Goal: Information Seeking & Learning: Check status

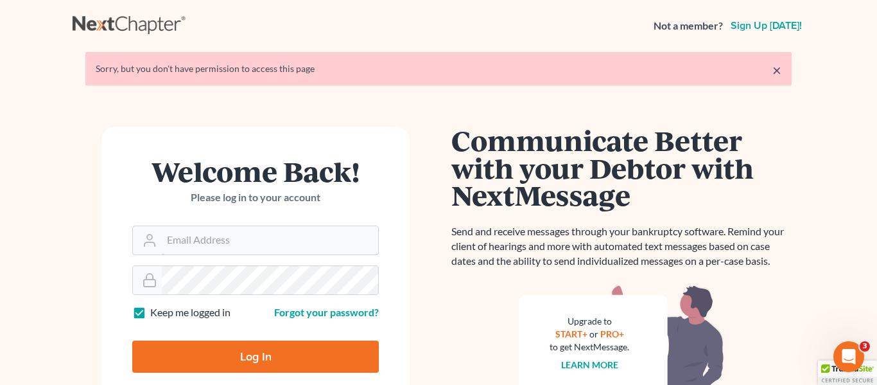
type input "Crystal@attorneydebtfighters.com"
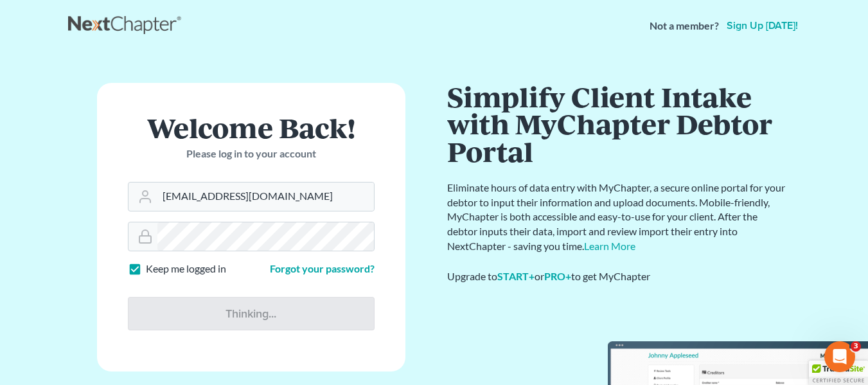
type input "Thinking..."
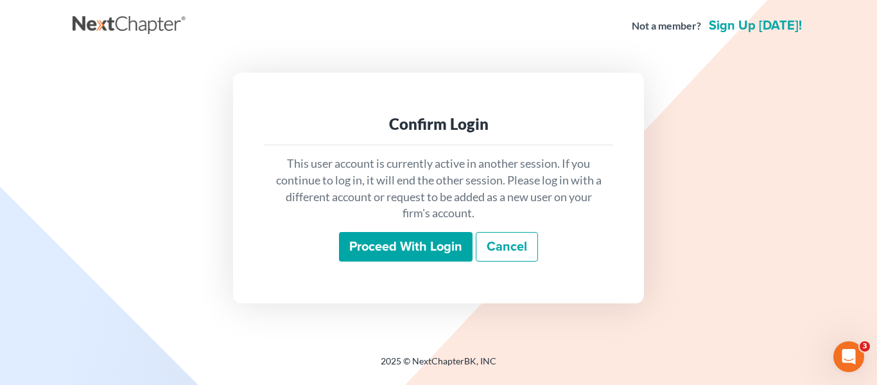
click at [450, 234] on input "Proceed with login" at bounding box center [406, 247] width 134 height 30
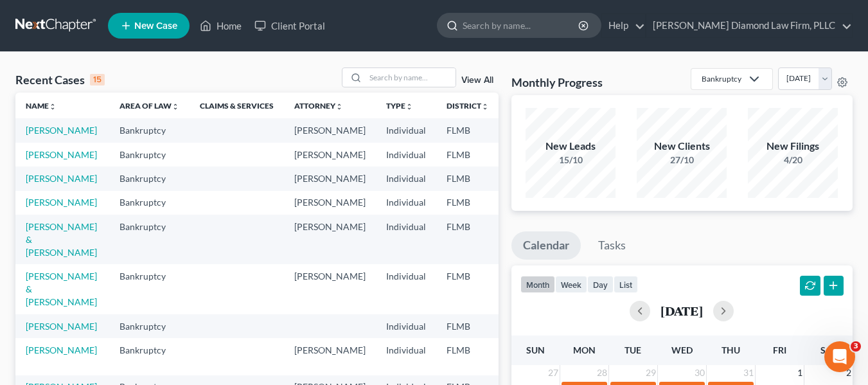
click at [552, 29] on input "search" at bounding box center [521, 25] width 118 height 24
type input "golightly"
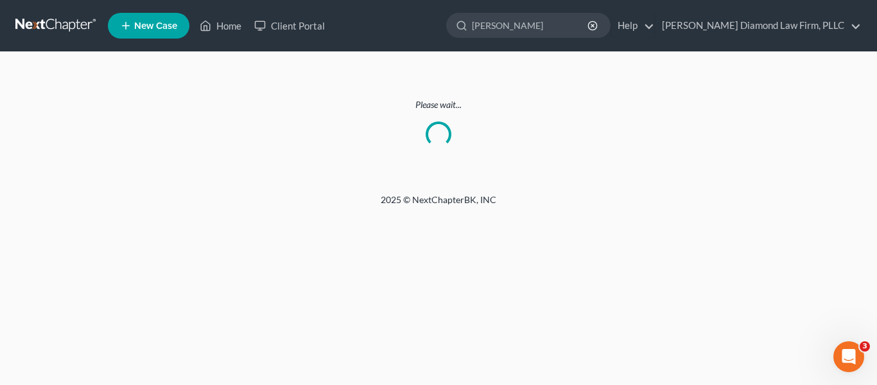
click at [32, 21] on link at bounding box center [56, 25] width 82 height 23
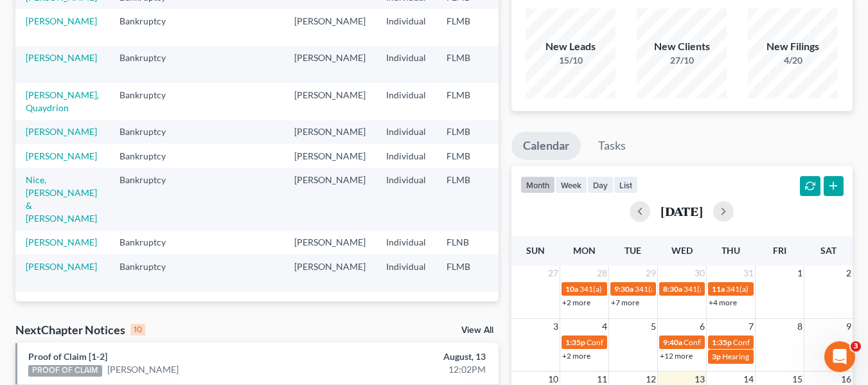
scroll to position [321, 0]
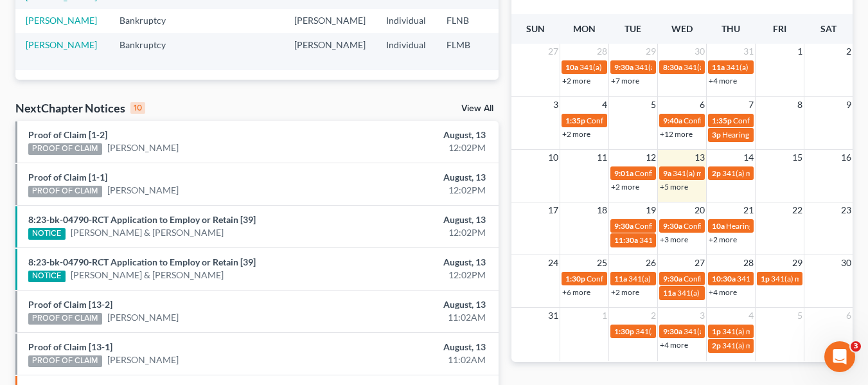
click at [489, 108] on link "View All" at bounding box center [477, 108] width 32 height 9
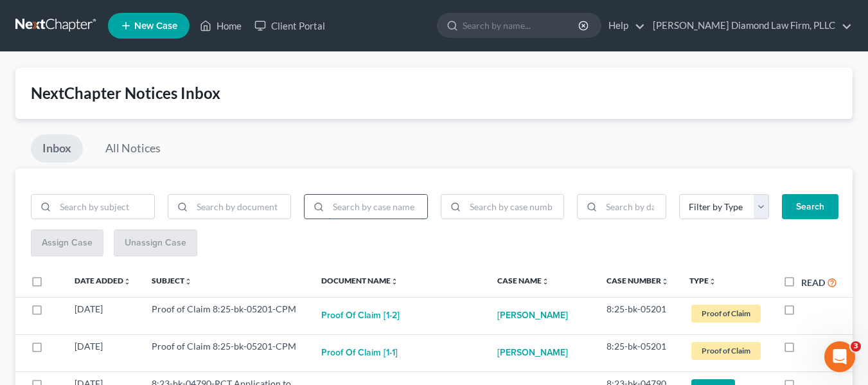
click at [338, 216] on input "search" at bounding box center [377, 207] width 99 height 24
type input "[PERSON_NAME]"
click at [782, 194] on button "Search" at bounding box center [810, 207] width 57 height 26
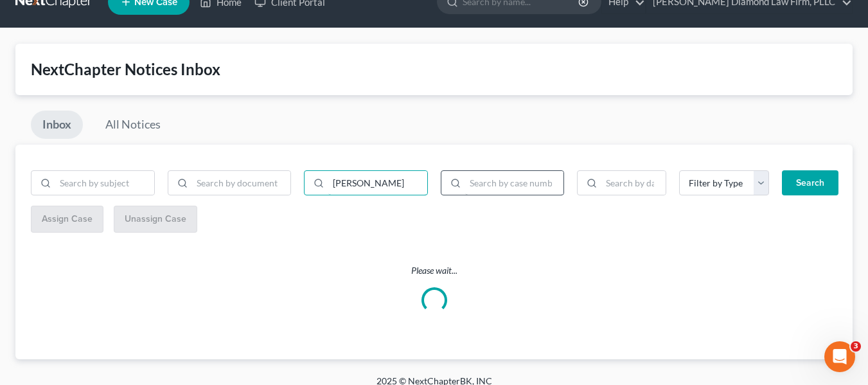
scroll to position [37, 0]
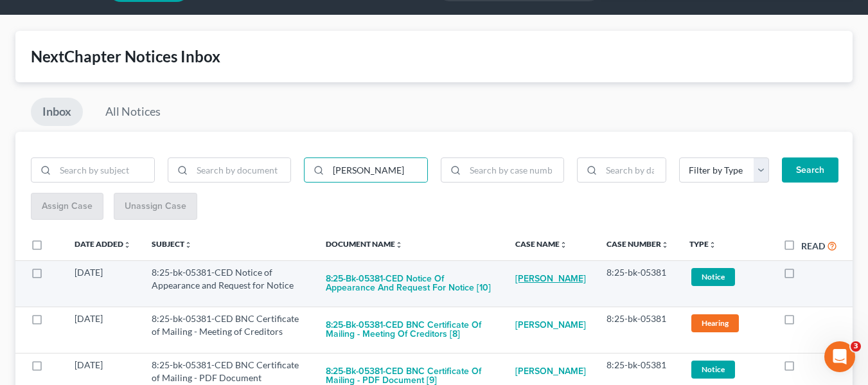
click at [539, 284] on link "[PERSON_NAME]" at bounding box center [550, 279] width 71 height 26
select select "4"
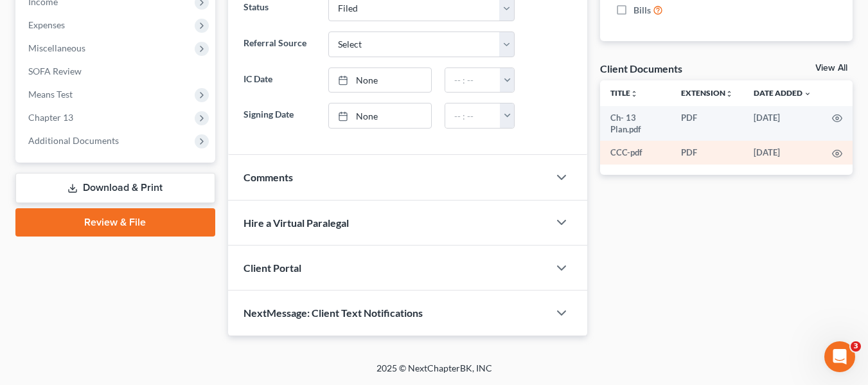
scroll to position [37, 0]
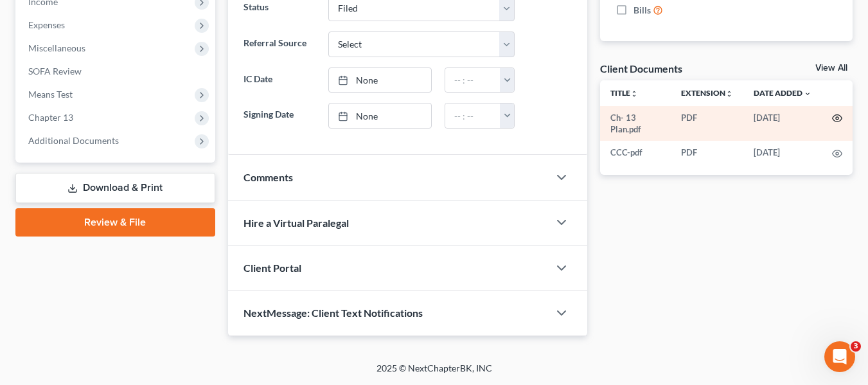
click at [841, 119] on icon "button" at bounding box center [837, 118] width 10 height 7
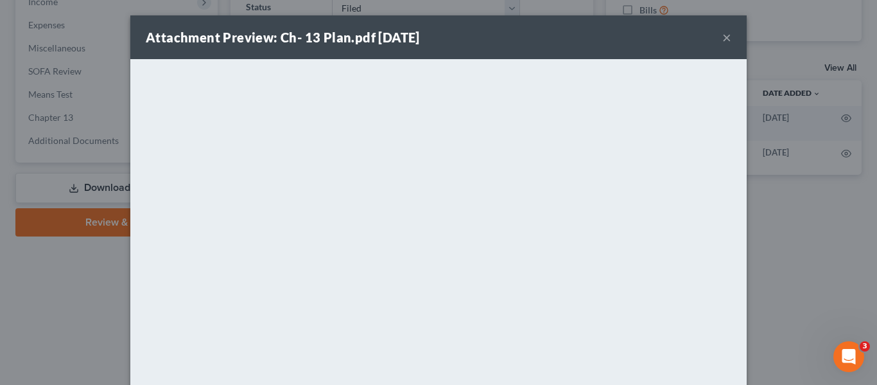
click at [725, 35] on button "×" at bounding box center [727, 37] width 9 height 15
